Goal: Find specific page/section: Find specific page/section

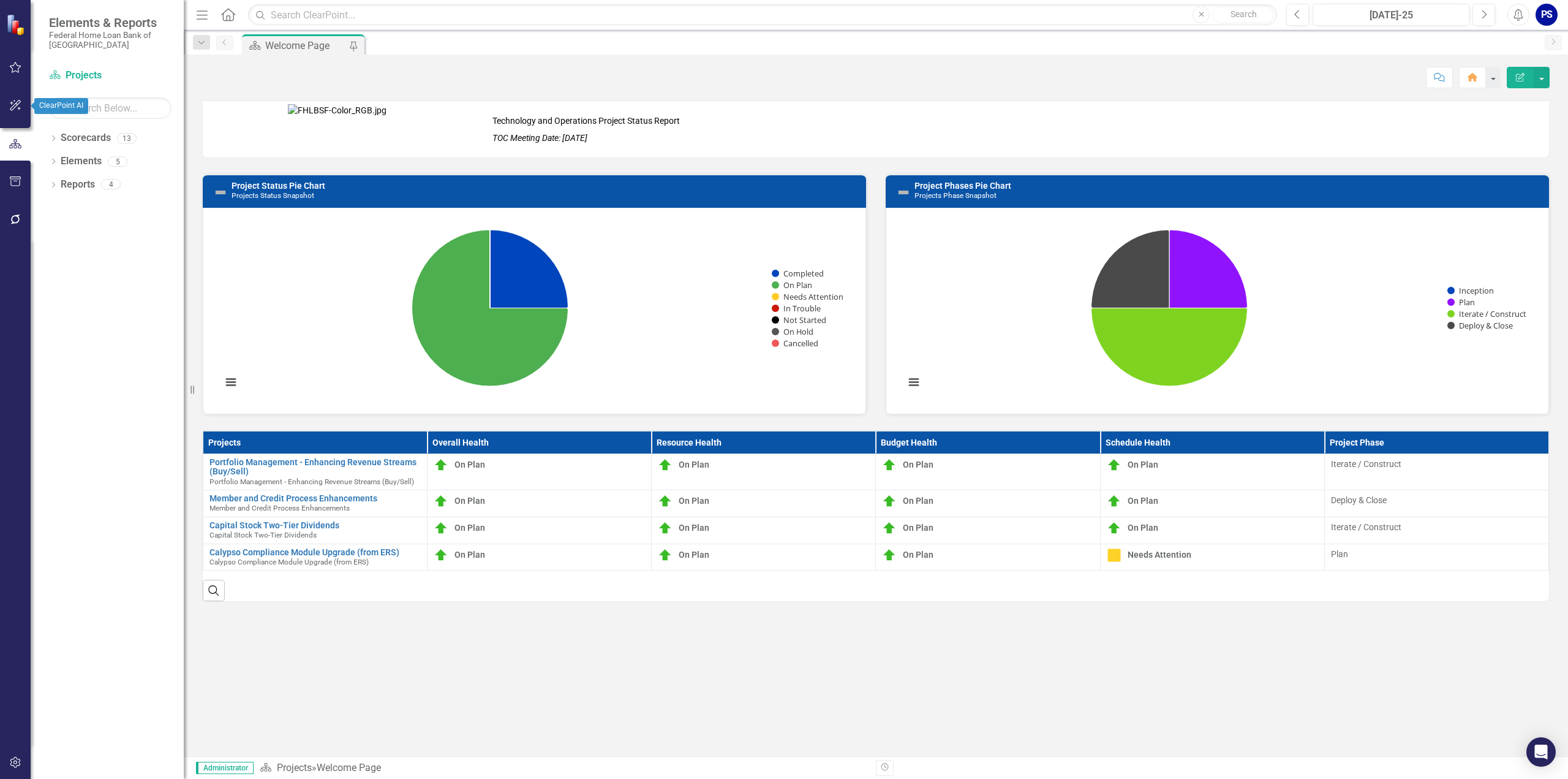
click at [21, 104] on icon "button" at bounding box center [16, 104] width 13 height 10
click at [93, 71] on div "ClearPoint AI" at bounding box center [111, 73] width 123 height 14
click at [97, 98] on link "AI Assistants" at bounding box center [111, 95] width 123 height 14
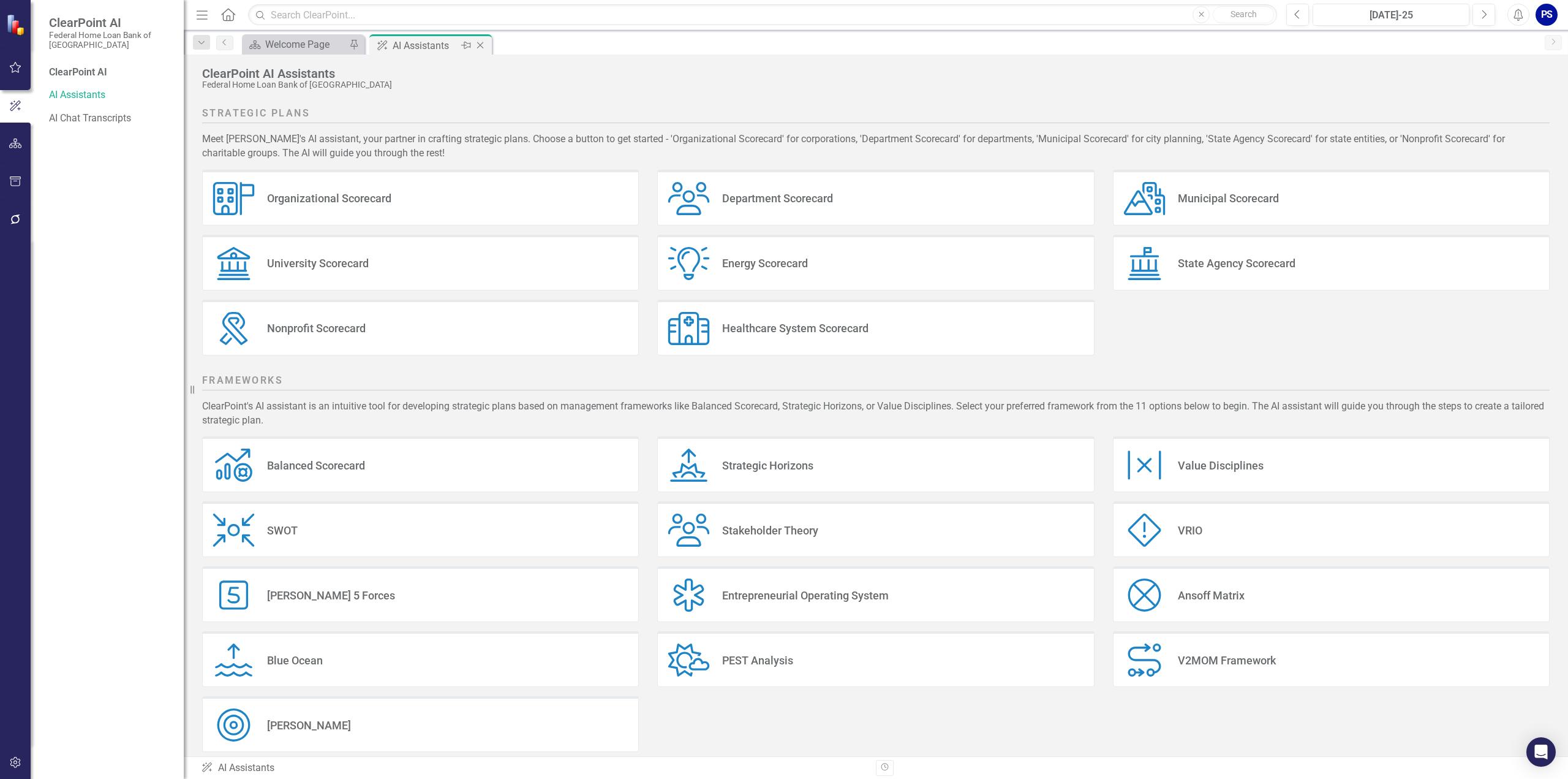
click at [481, 43] on icon at bounding box center [481, 46] width 7 height 7
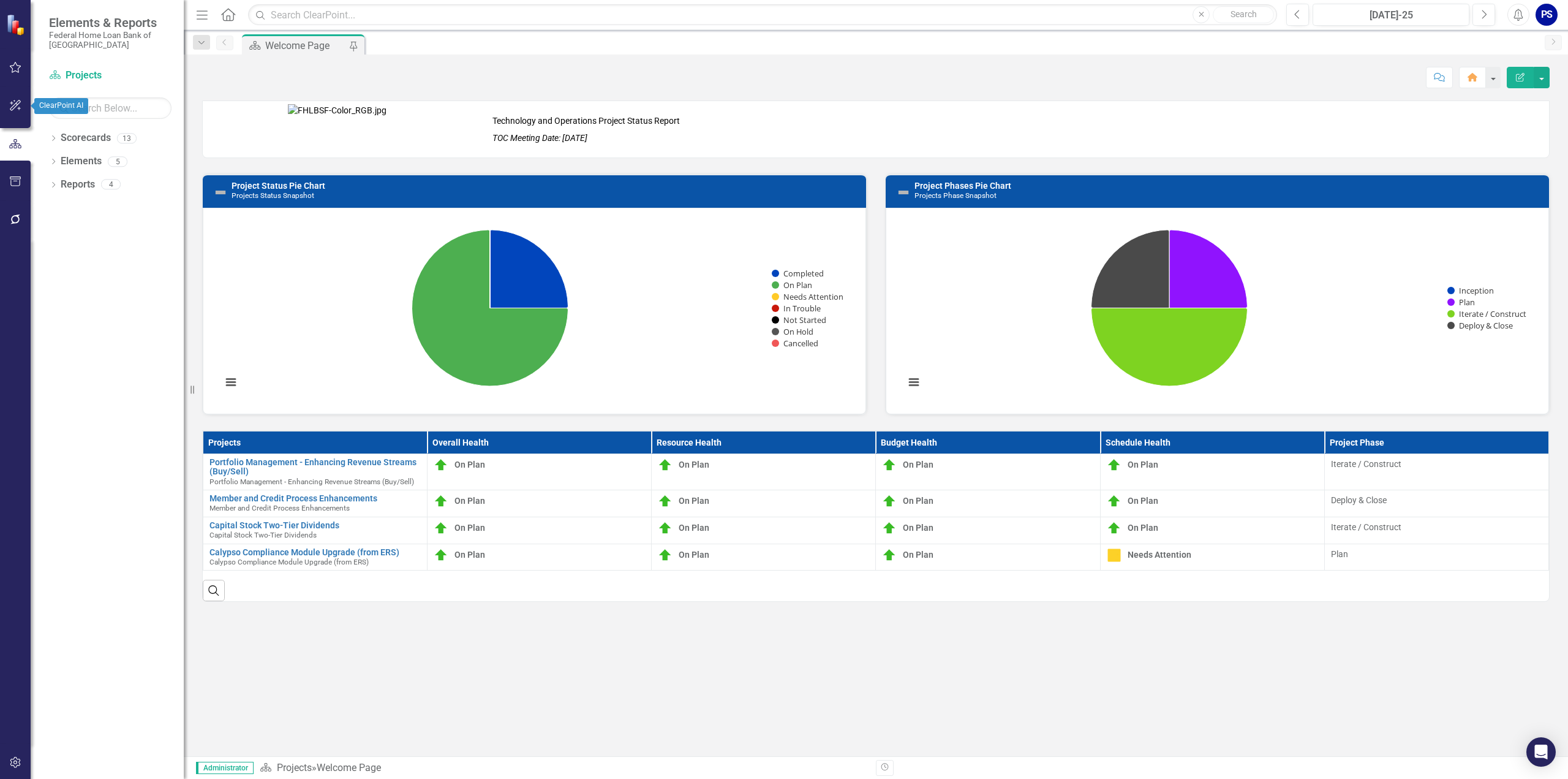
click at [18, 109] on icon "button" at bounding box center [16, 104] width 13 height 10
click at [109, 122] on link "AI Chat Transcripts" at bounding box center [111, 118] width 123 height 14
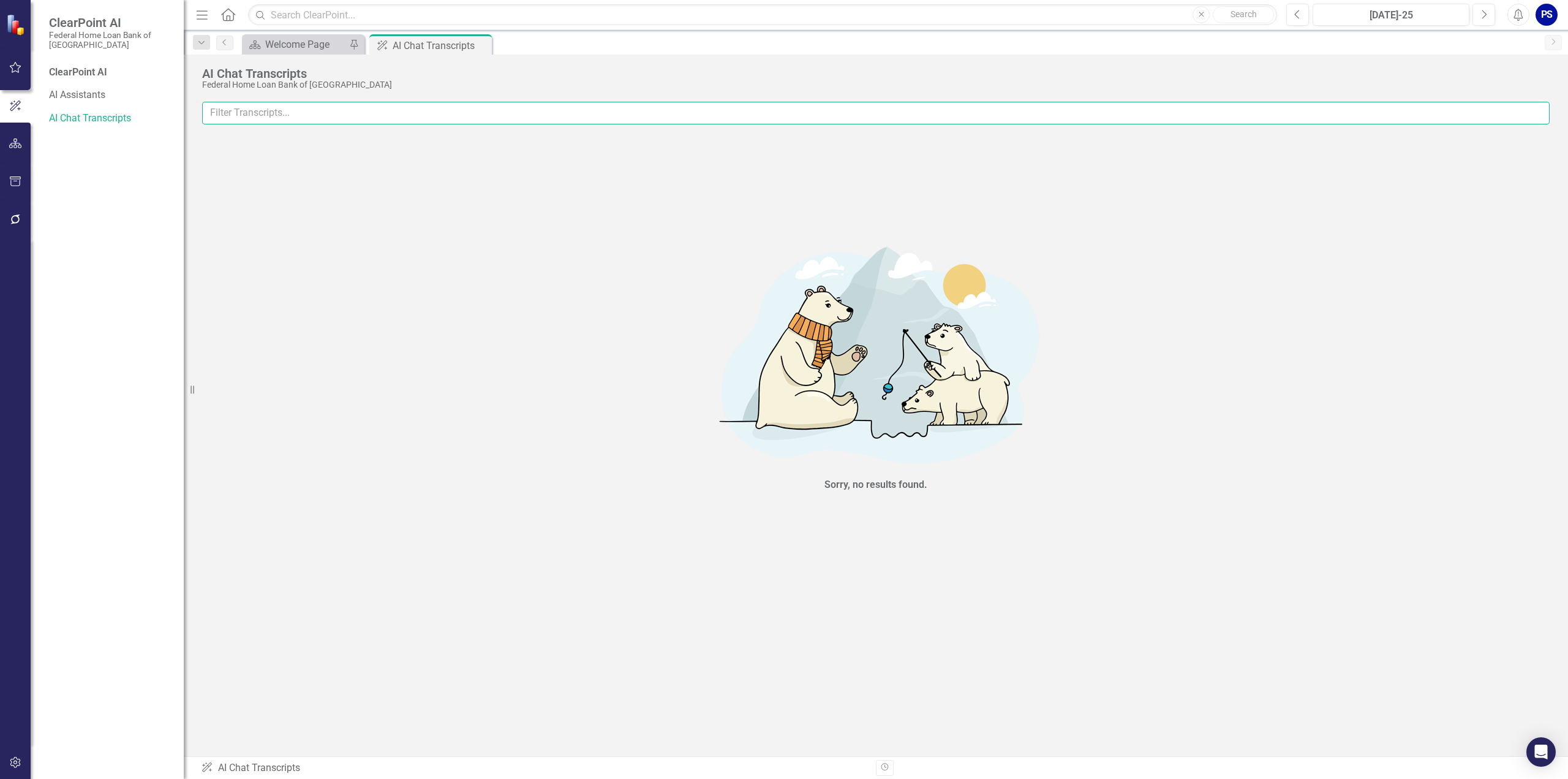
click at [279, 114] on input "text" at bounding box center [876, 113] width 1348 height 22
click at [480, 46] on icon "Close" at bounding box center [480, 45] width 12 height 10
